Goal: Find specific page/section: Find specific page/section

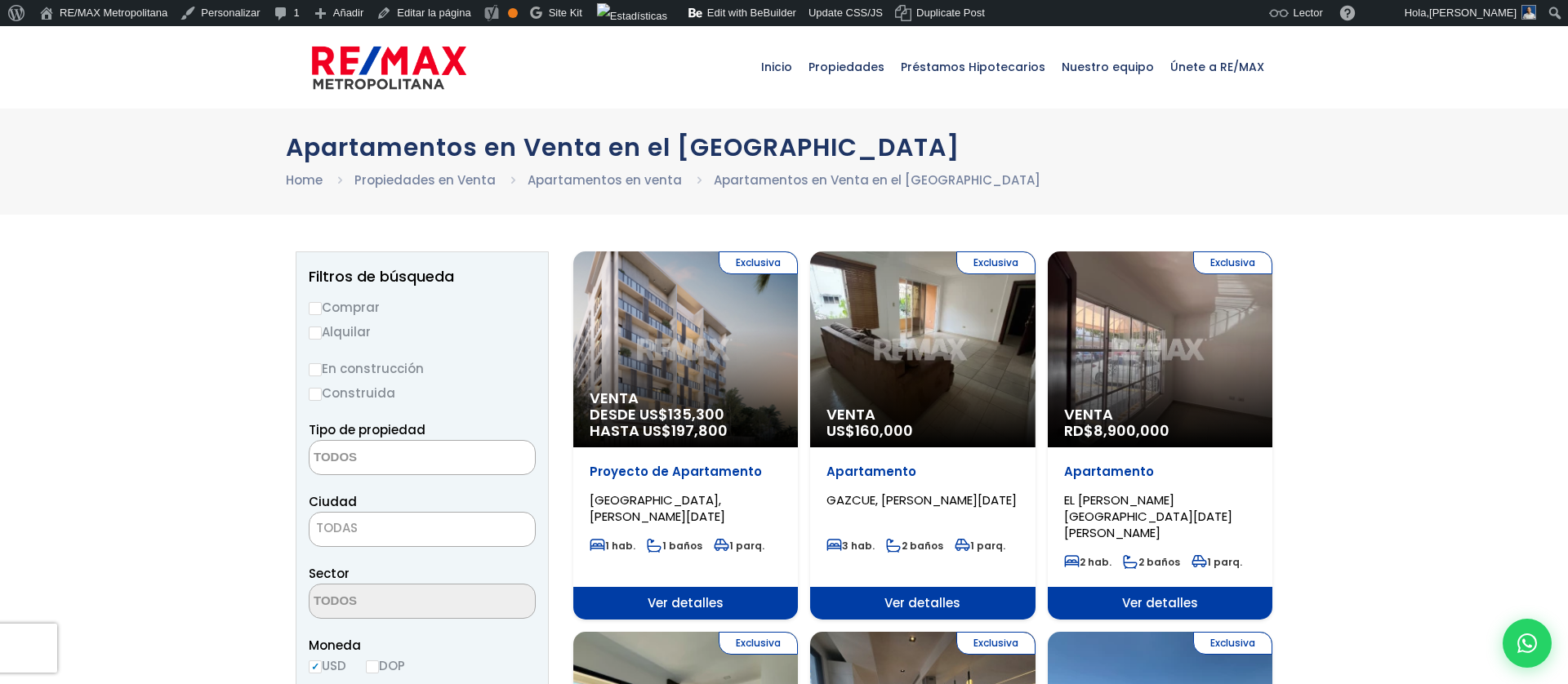
select select
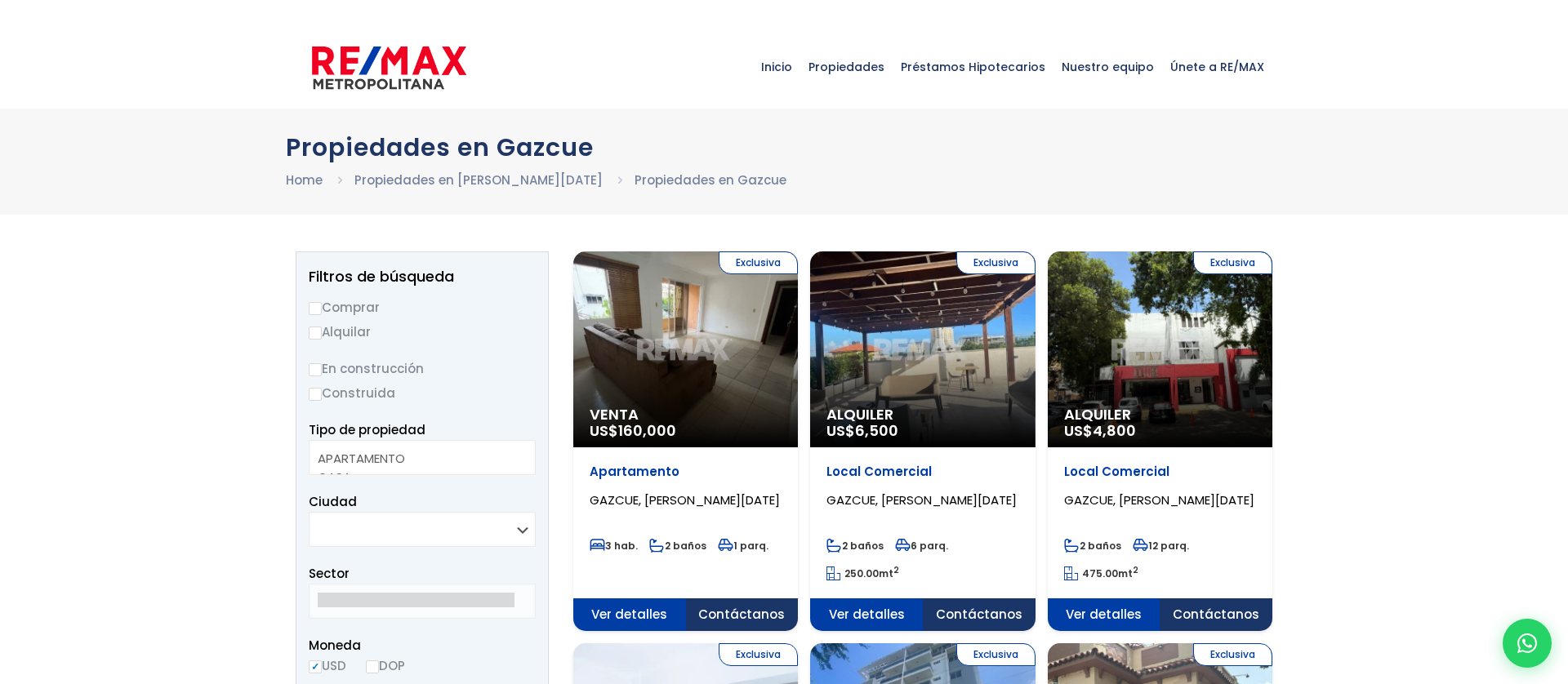
select select
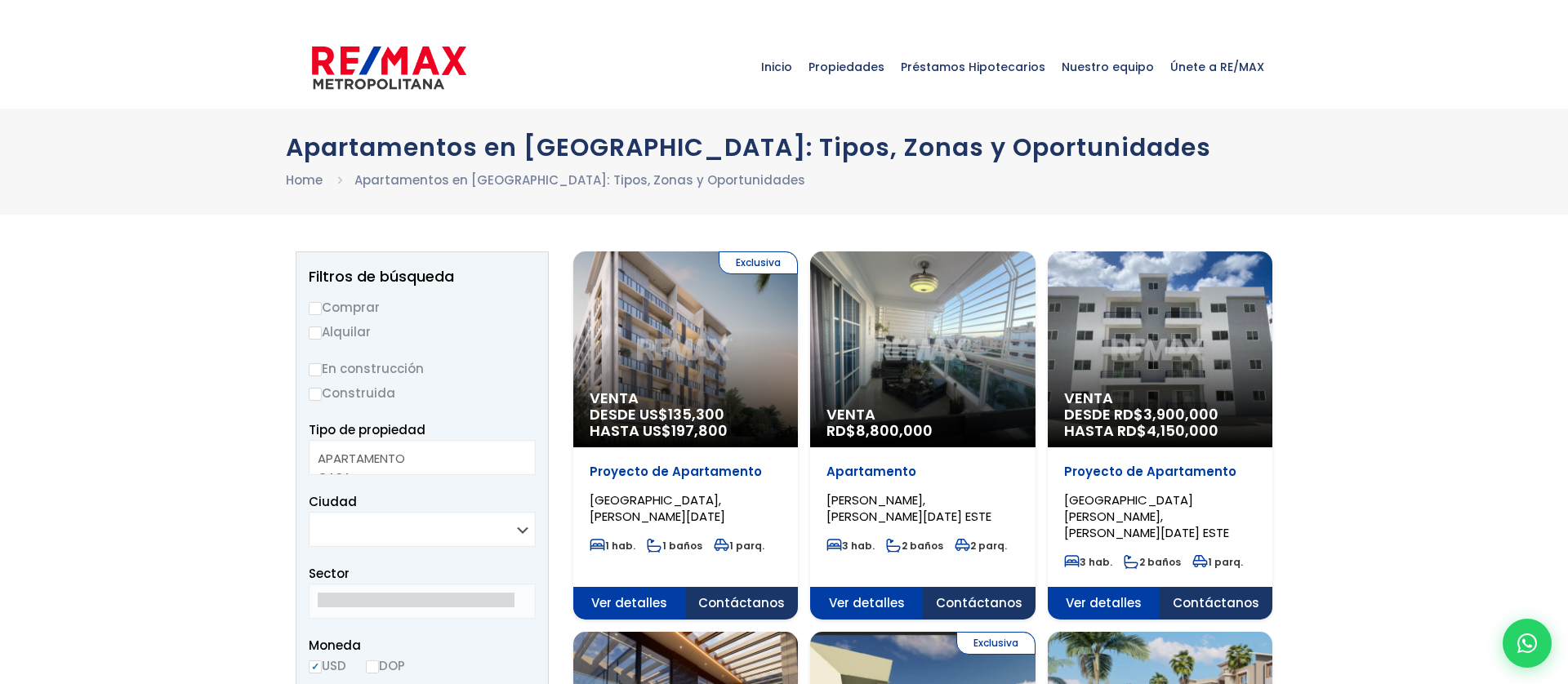
select select
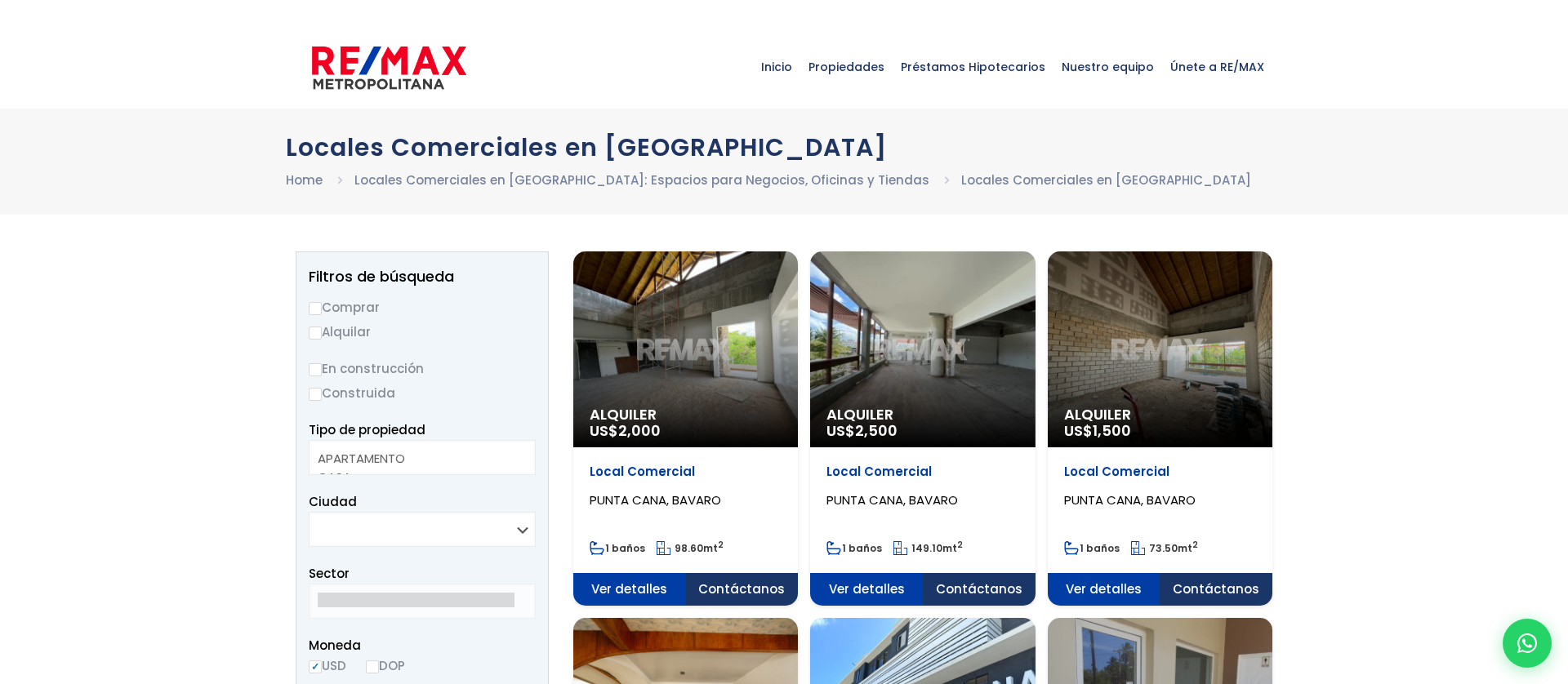
select select
